Goal: Transaction & Acquisition: Purchase product/service

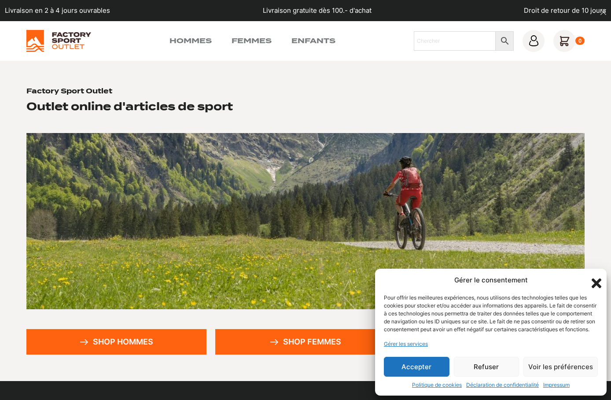
click at [594, 278] on icon "Fermer la boîte de dialogue" at bounding box center [597, 283] width 10 height 10
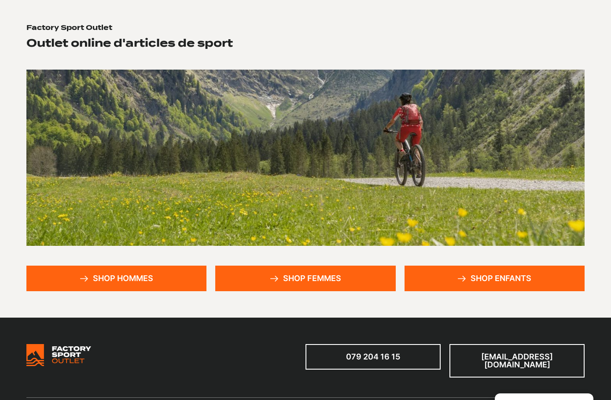
scroll to position [71, 0]
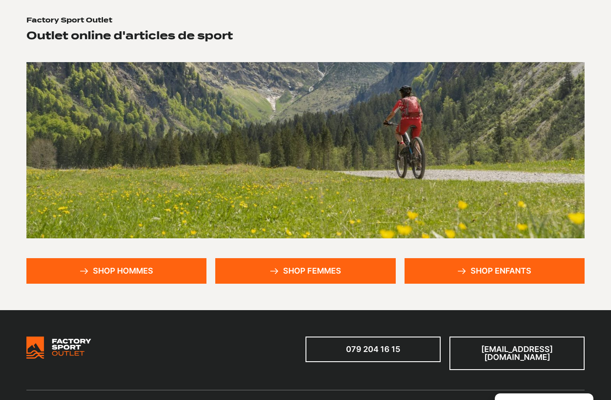
click at [116, 272] on link "Shop hommes" at bounding box center [116, 271] width 180 height 26
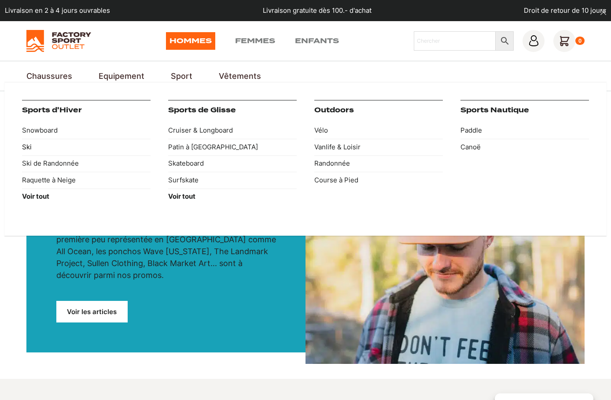
click at [26, 146] on link "Ski" at bounding box center [86, 147] width 129 height 17
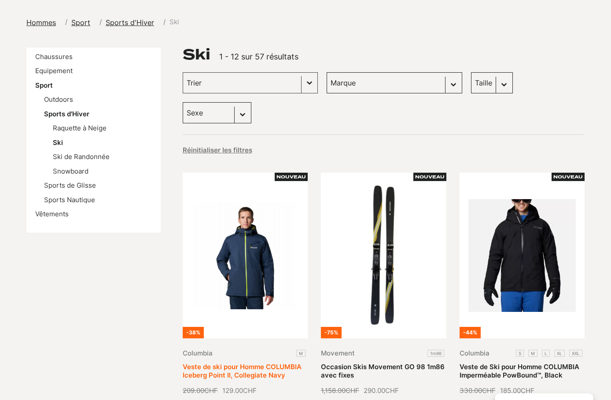
scroll to position [101, 0]
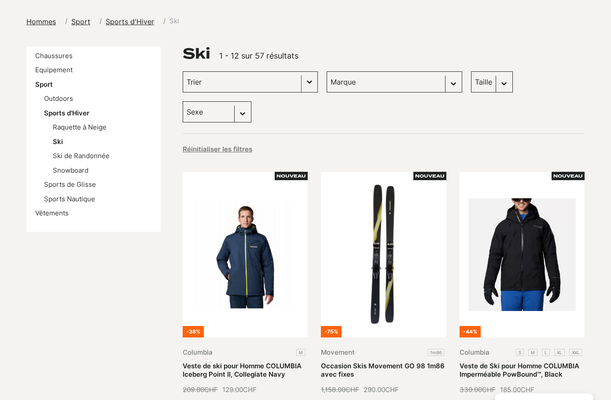
click at [302, 82] on button "Basculer la liste" at bounding box center [310, 82] width 16 height 20
click at [331, 133] on div "Réinitialiser les filtres" at bounding box center [384, 146] width 402 height 27
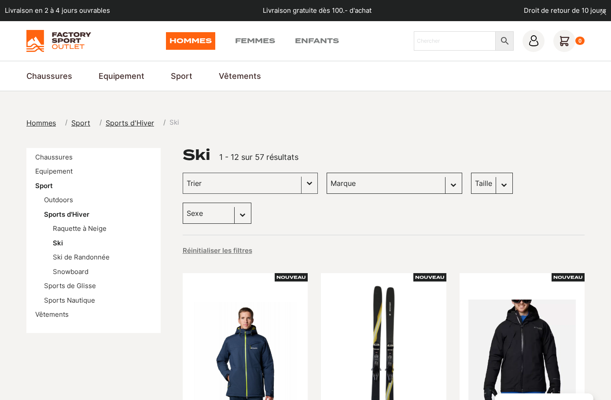
scroll to position [0, 0]
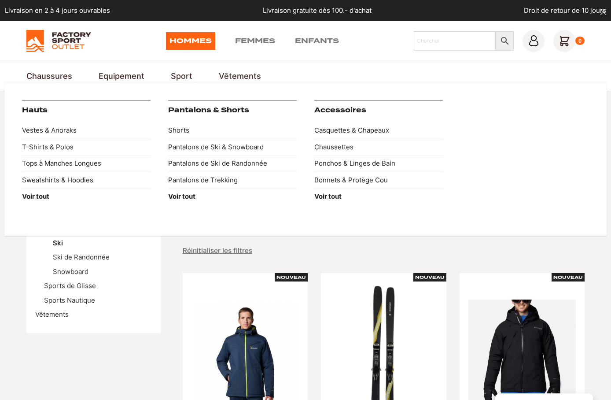
click at [232, 75] on link "Vêtements" at bounding box center [240, 76] width 42 height 12
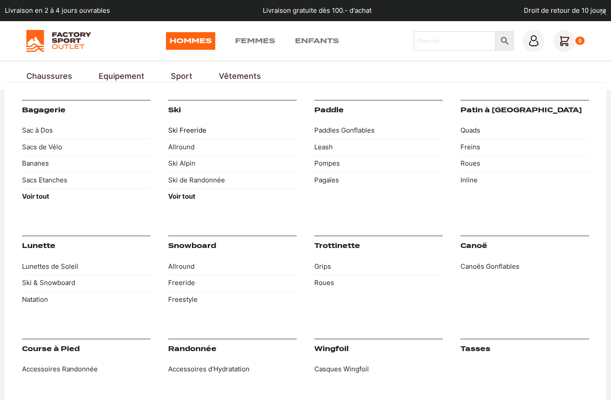
click at [188, 129] on link "Ski Freeride" at bounding box center [232, 130] width 129 height 17
click at [190, 161] on link "Ski Alpin" at bounding box center [232, 163] width 129 height 17
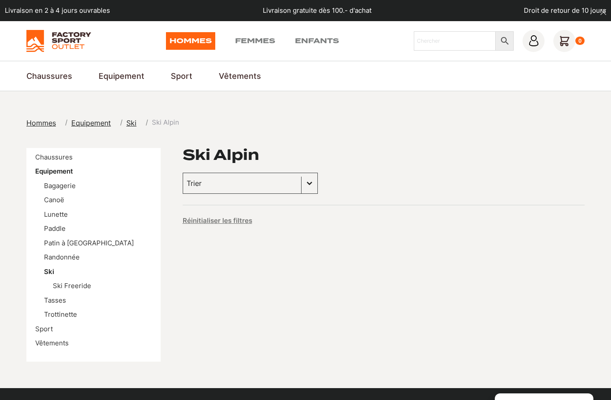
click at [195, 43] on link "Hommes" at bounding box center [190, 41] width 49 height 18
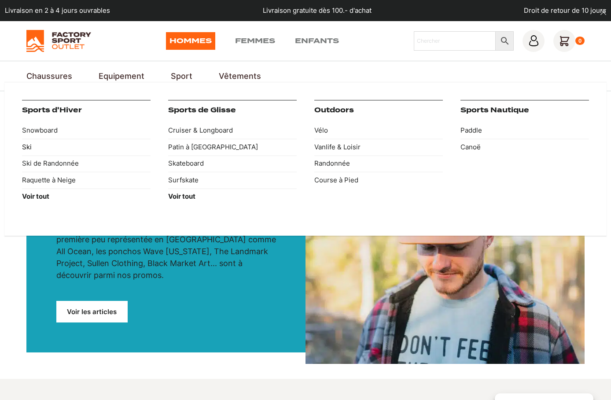
click at [35, 145] on link "Ski" at bounding box center [86, 147] width 129 height 17
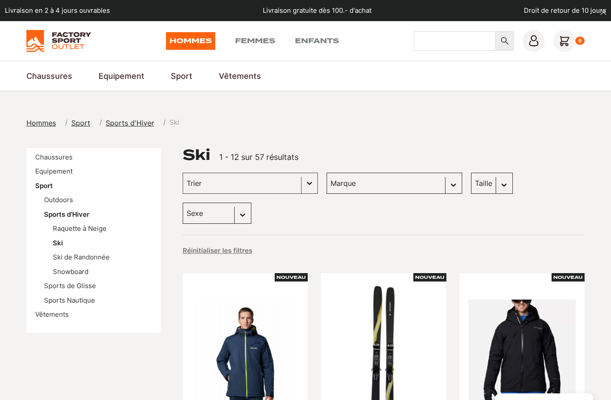
click at [437, 39] on input "Chercher" at bounding box center [455, 40] width 82 height 19
type input "veste ski"
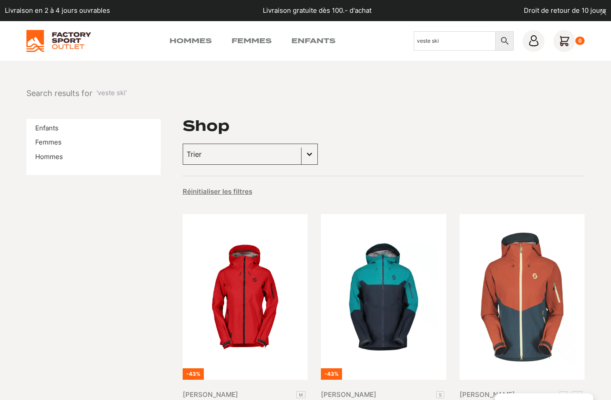
click at [452, 43] on input "veste ski" at bounding box center [455, 40] width 82 height 19
click at [45, 160] on li "Hommes" at bounding box center [93, 157] width 117 height 10
click at [47, 156] on link "Hommes" at bounding box center [49, 156] width 28 height 8
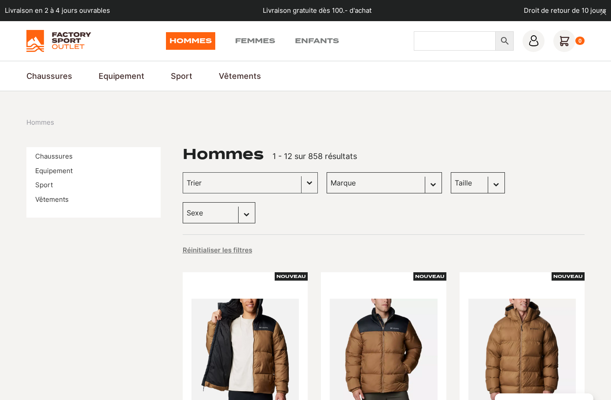
click at [432, 43] on input "Chercher" at bounding box center [455, 40] width 82 height 19
type input "veste ski homme"
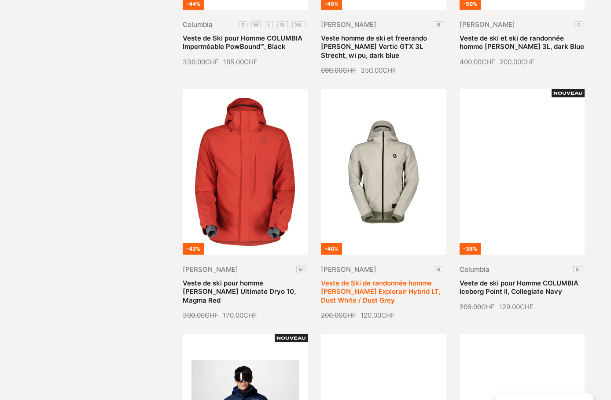
scroll to position [645, 0]
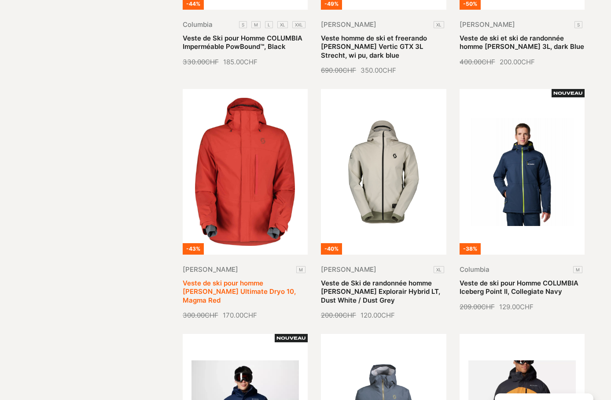
click at [249, 279] on link "Veste de ski pour homme SCOTT Ultimate Dryo 10, Magma Red" at bounding box center [239, 292] width 113 height 26
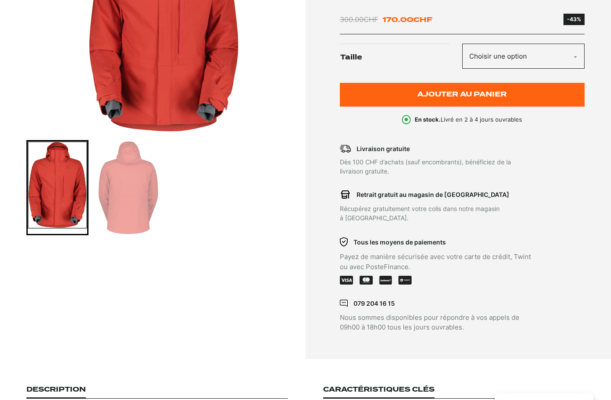
scroll to position [224, 0]
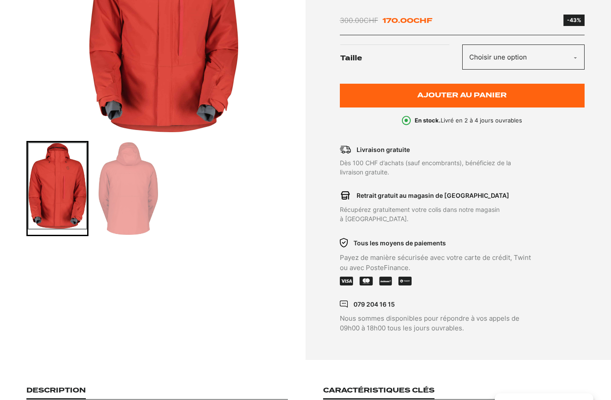
click at [149, 180] on img "Go to slide 2" at bounding box center [128, 188] width 59 height 92
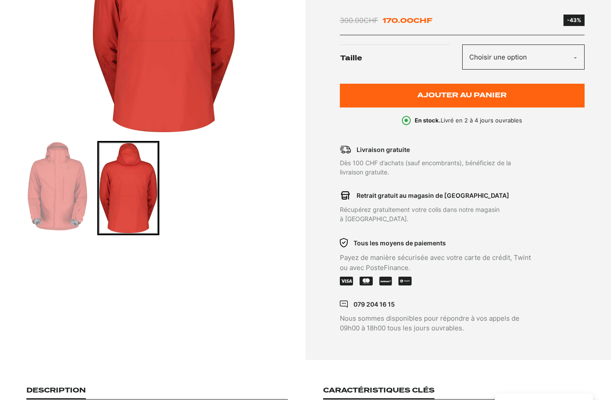
click at [66, 175] on img "Go to slide 1" at bounding box center [57, 186] width 59 height 88
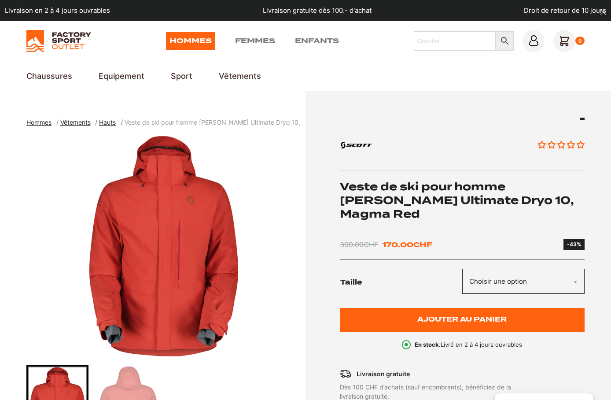
scroll to position [0, 0]
